Goal: Transaction & Acquisition: Purchase product/service

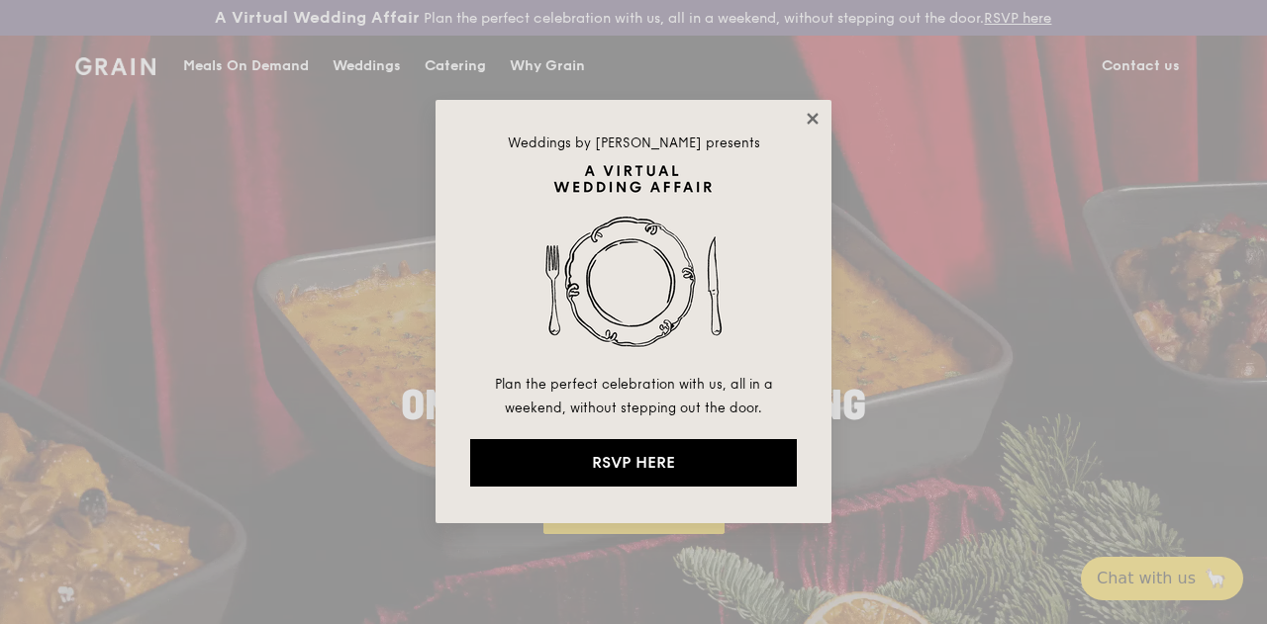
click at [812, 123] on icon at bounding box center [813, 119] width 18 height 18
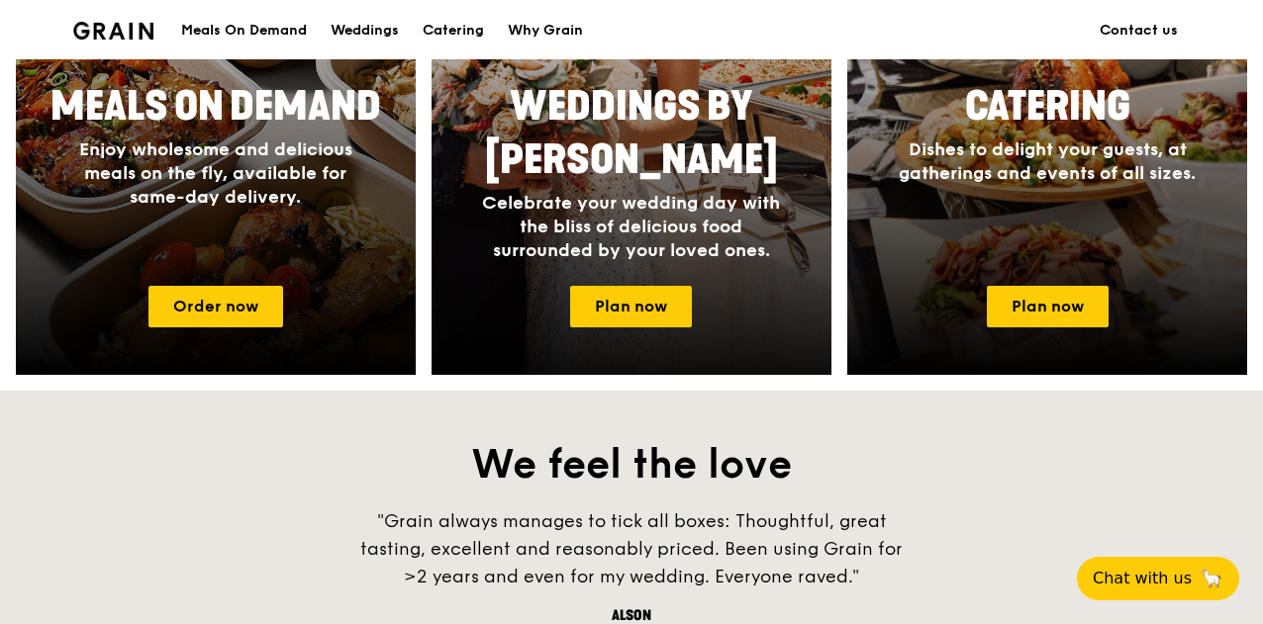
scroll to position [1089, 0]
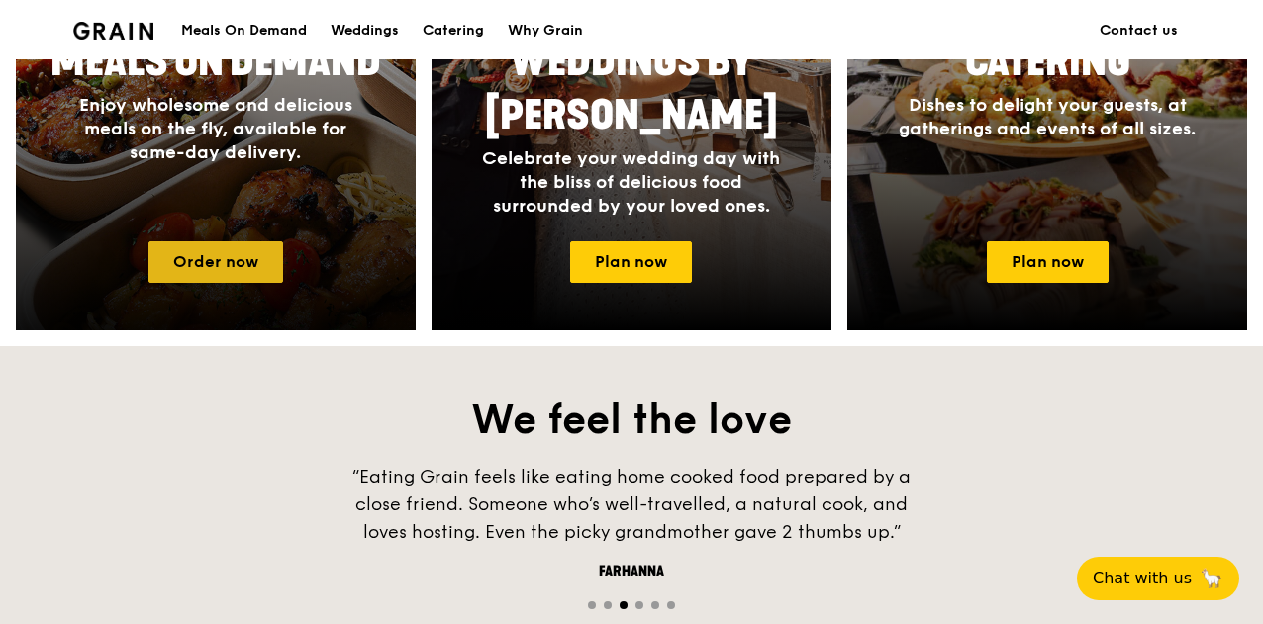
click at [263, 274] on link "Order now" at bounding box center [215, 262] width 135 height 42
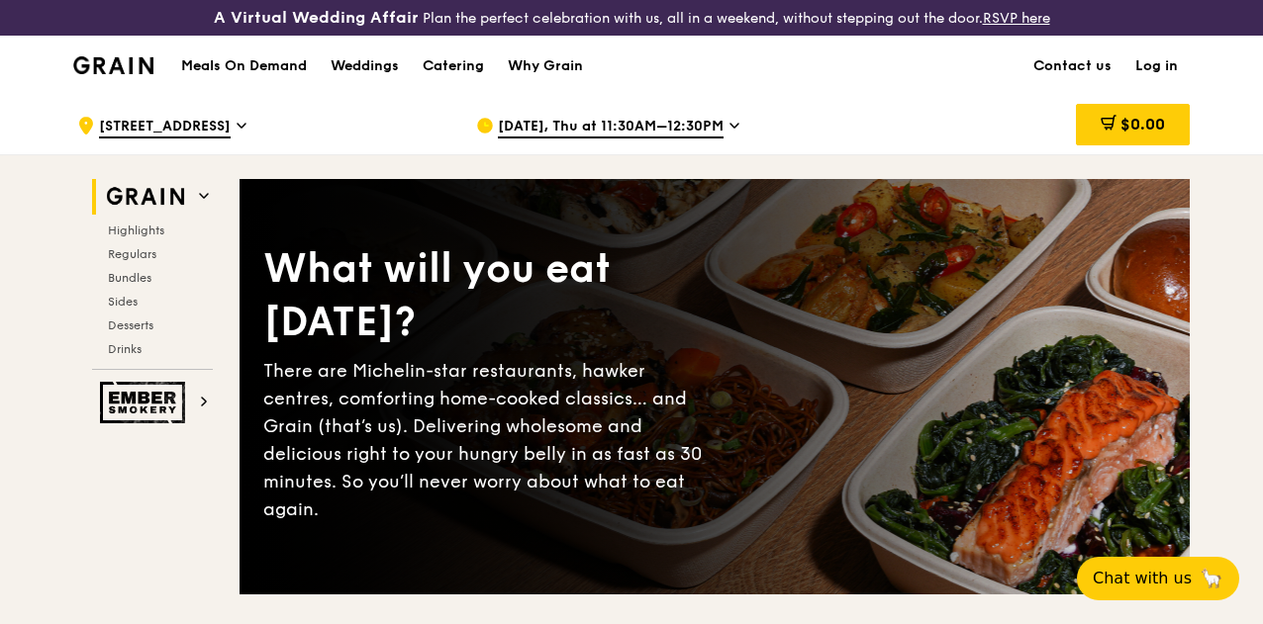
click at [669, 139] on span "[DATE], Thu at 11:30AM–12:30PM" at bounding box center [611, 128] width 226 height 22
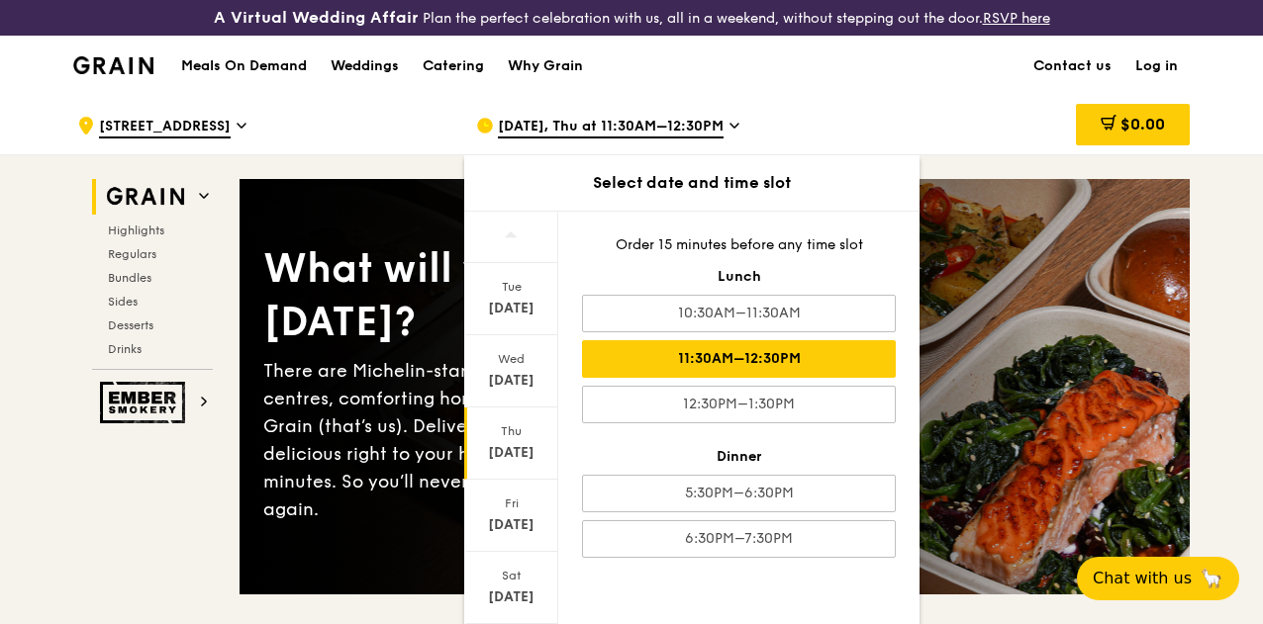
click at [931, 117] on div "$0.00" at bounding box center [1030, 125] width 319 height 59
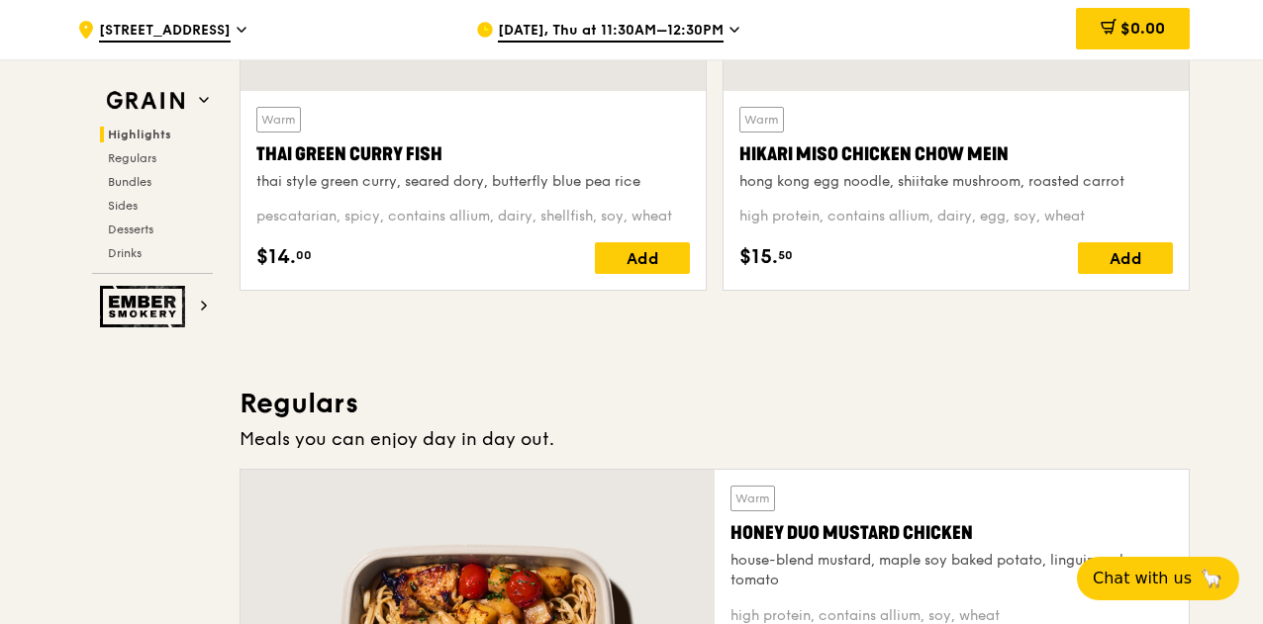
scroll to position [883, 0]
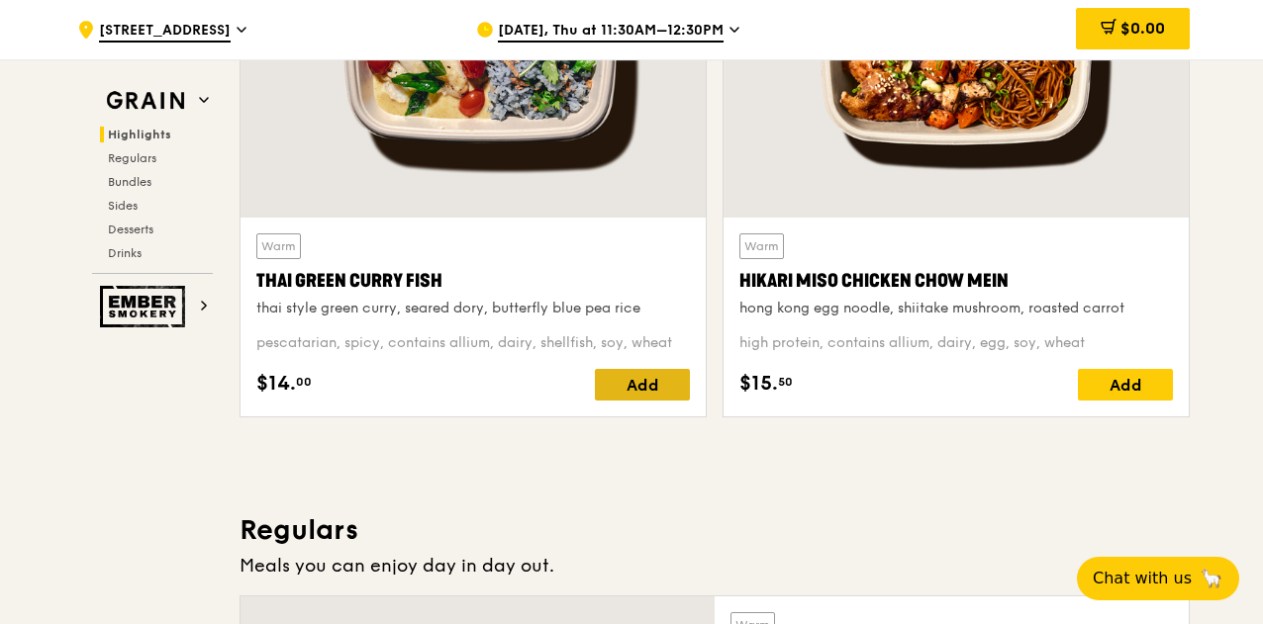
click at [649, 401] on div "Add" at bounding box center [642, 385] width 95 height 32
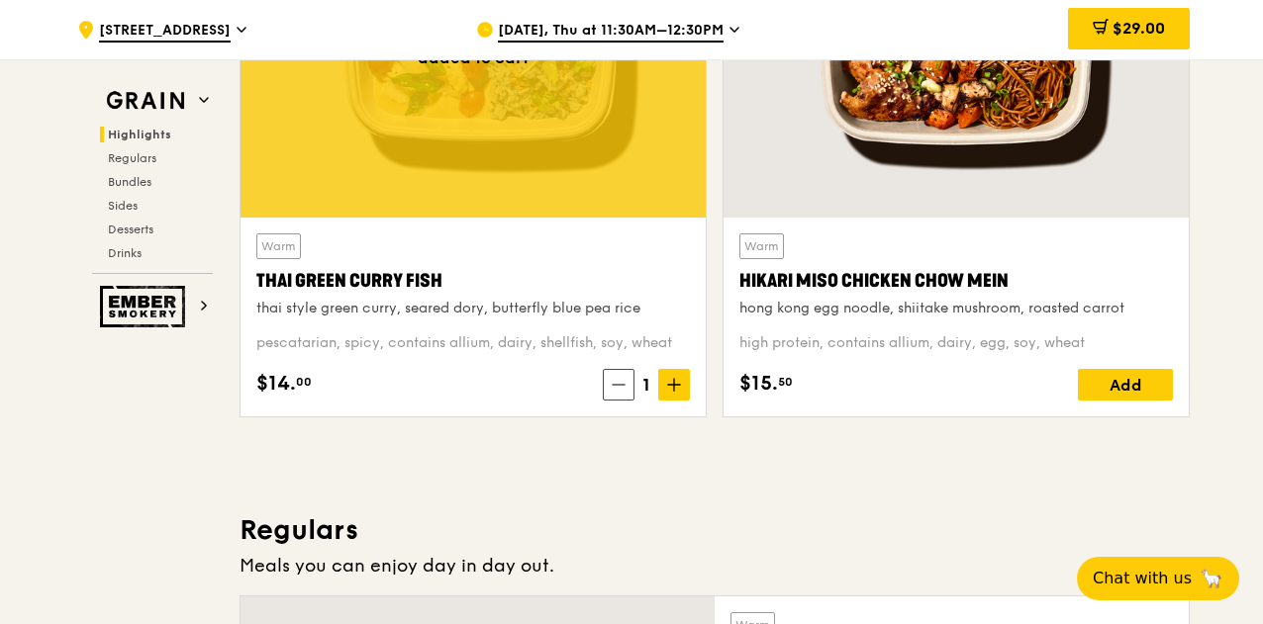
click at [1152, 21] on span "$29.00" at bounding box center [1138, 28] width 52 height 19
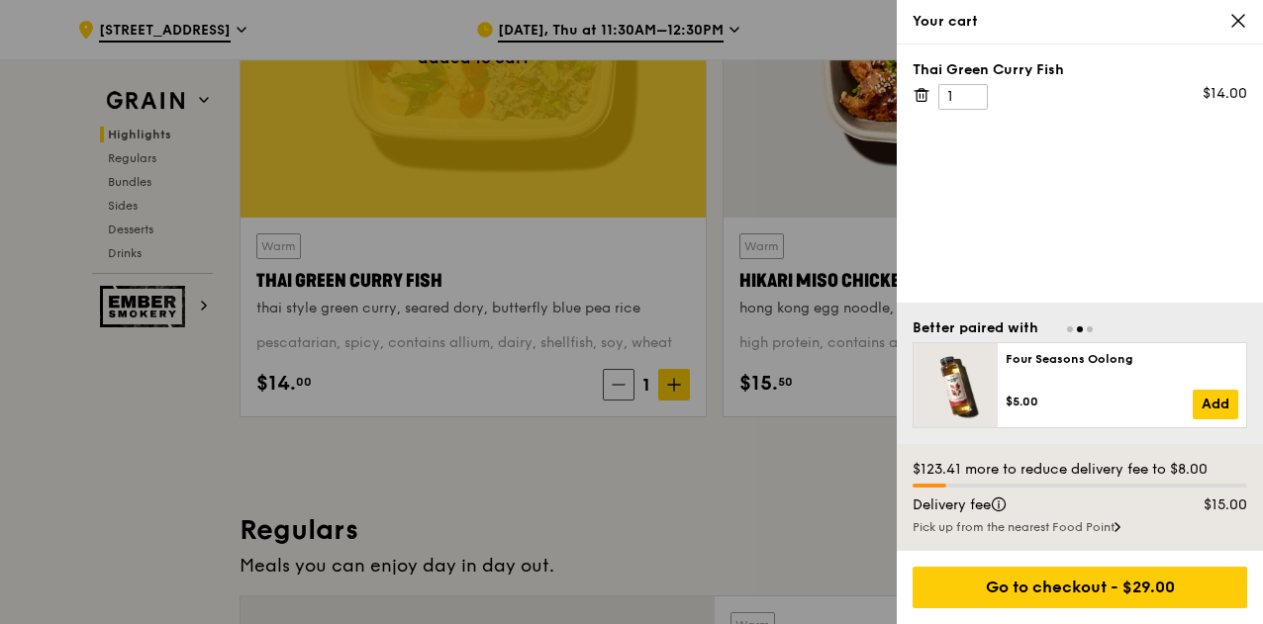
click at [1242, 20] on icon at bounding box center [1238, 21] width 18 height 18
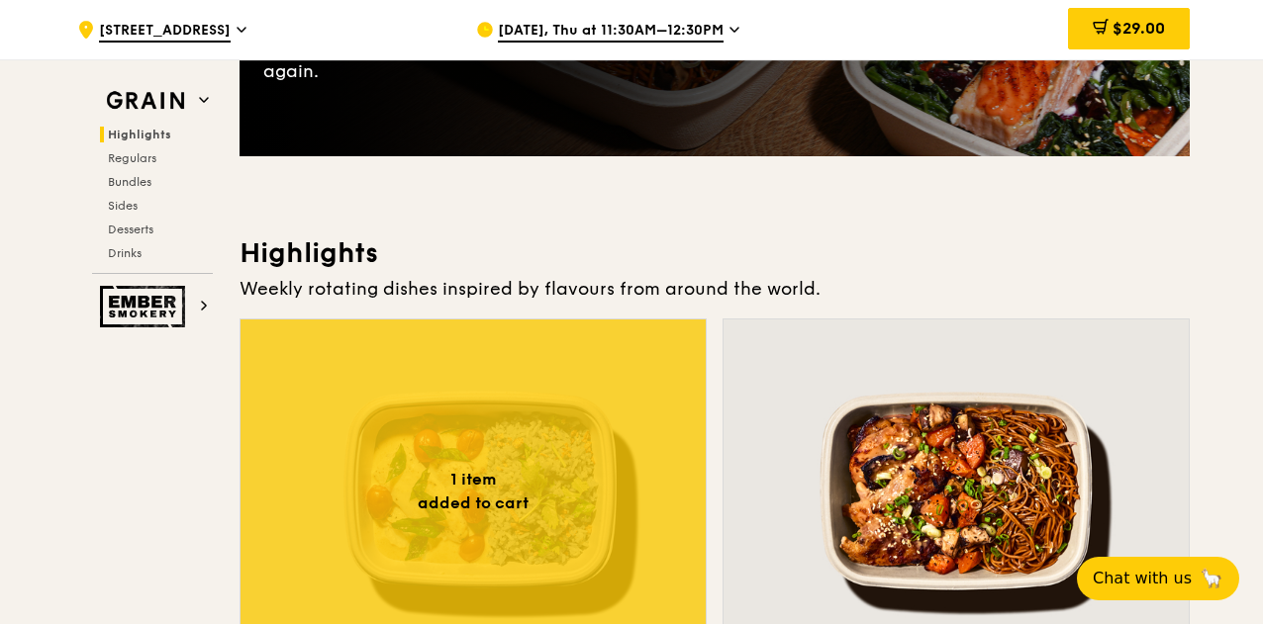
scroll to position [289, 0]
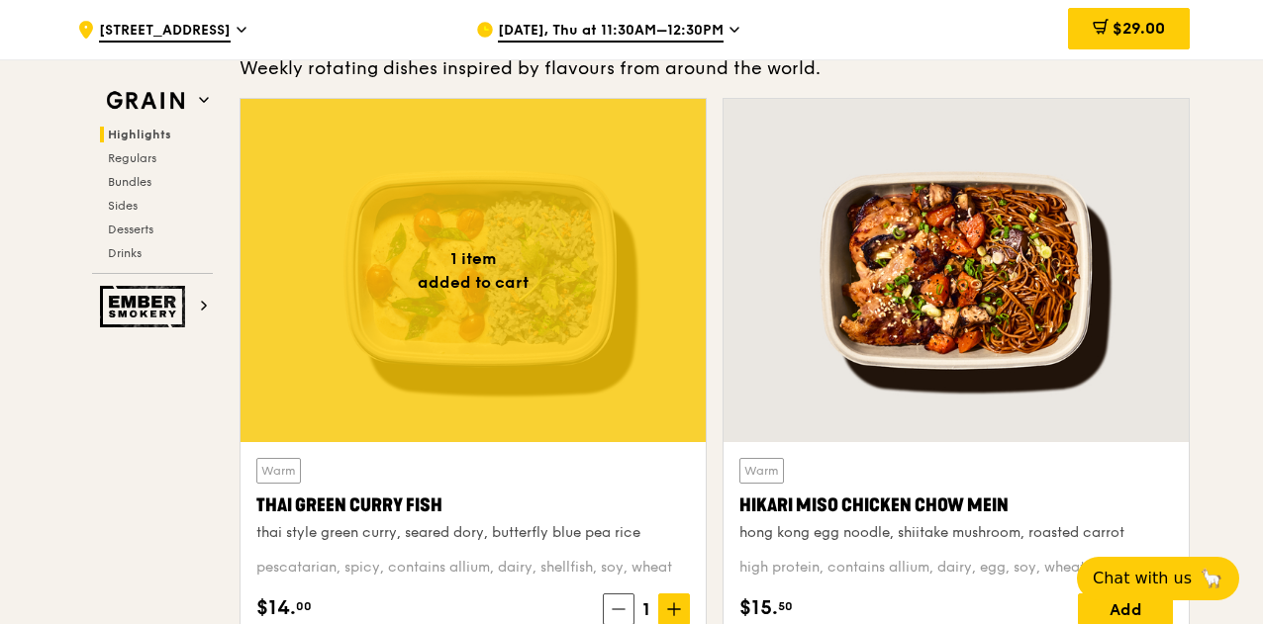
scroll to position [784, 0]
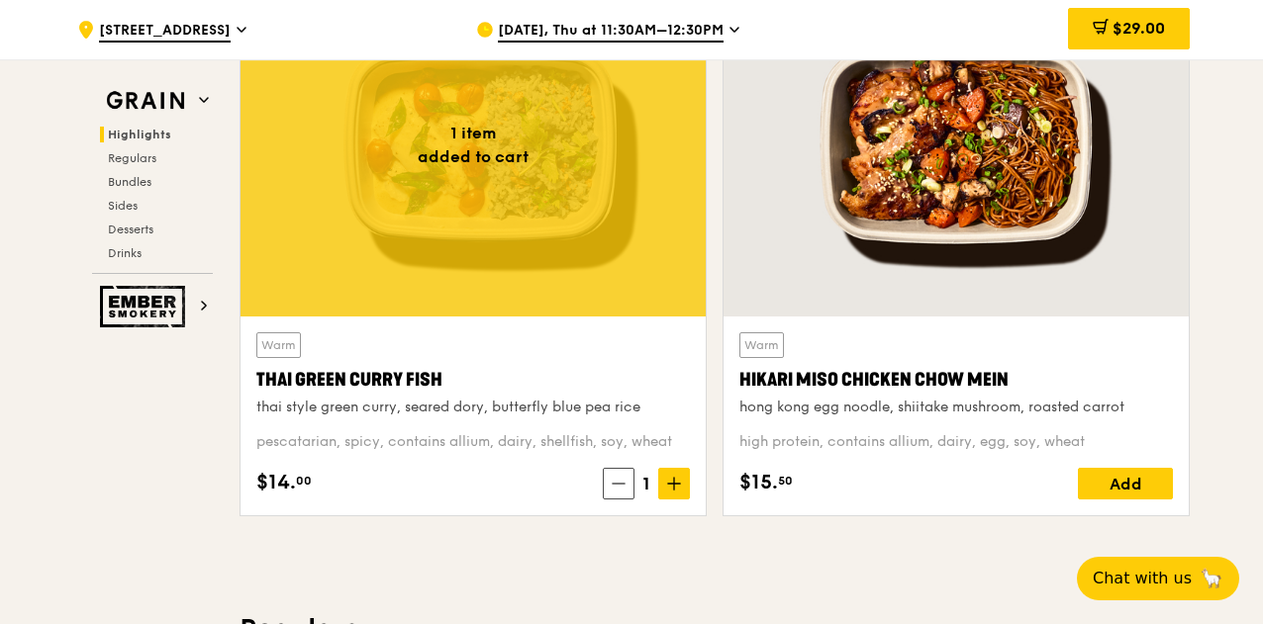
click at [719, 345] on div "Warm Hikari Miso Chicken Chow Mein hong kong egg noodle, shiitake mushroom, roa…" at bounding box center [955, 252] width 483 height 560
drag, startPoint x: 718, startPoint y: 347, endPoint x: 659, endPoint y: 215, distance: 145.3
click at [658, 215] on div "1 item added to cart Warm Thai Green [PERSON_NAME] Fish thai style green [PERSO…" at bounding box center [715, 252] width 966 height 560
click at [1144, 30] on span "$29.00" at bounding box center [1138, 28] width 52 height 19
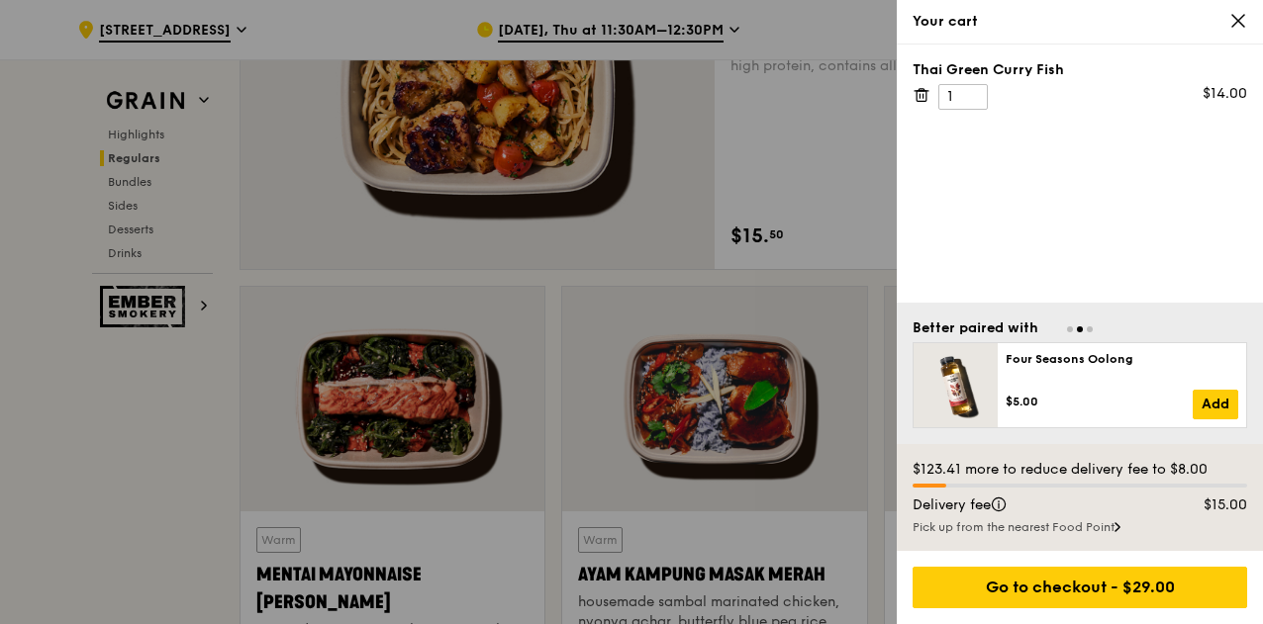
scroll to position [1773, 0]
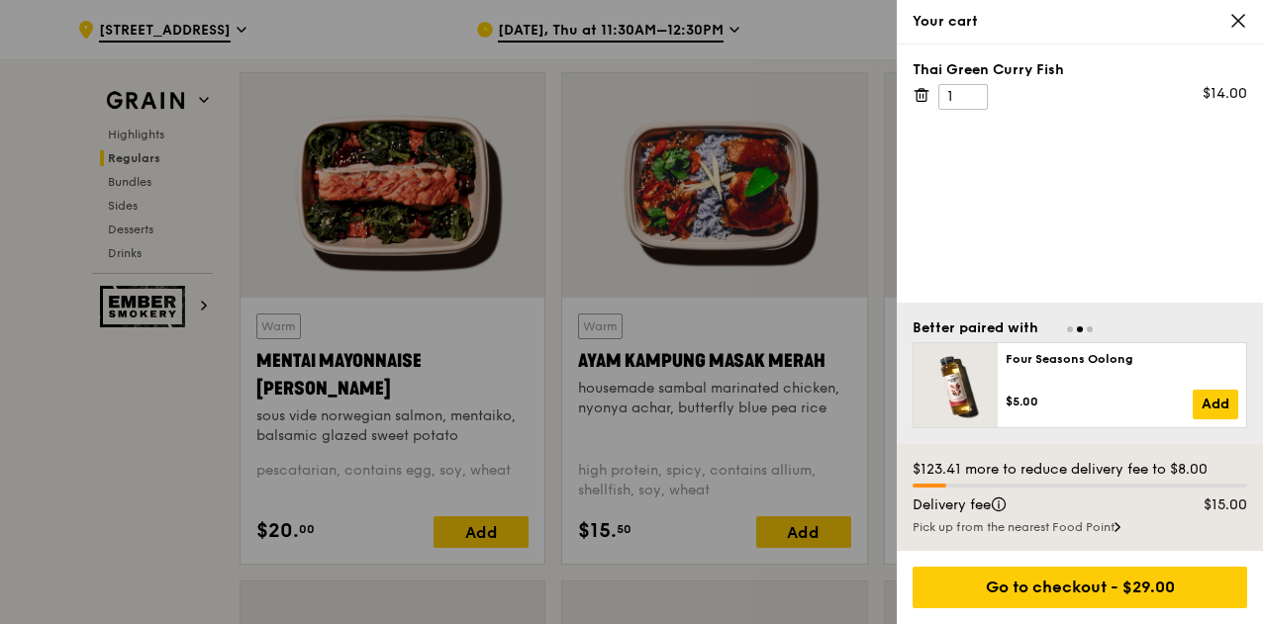
click at [1247, 19] on div "Your cart" at bounding box center [1080, 22] width 366 height 45
click at [1239, 21] on icon at bounding box center [1238, 21] width 12 height 12
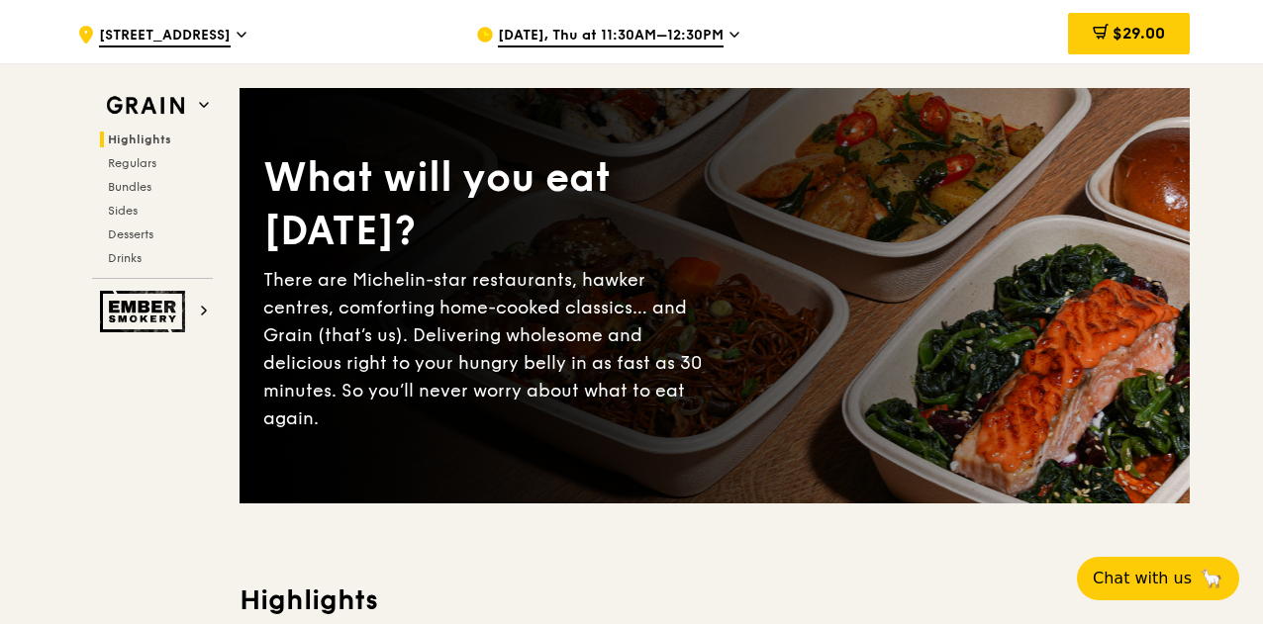
scroll to position [0, 0]
